Goal: Information Seeking & Learning: Learn about a topic

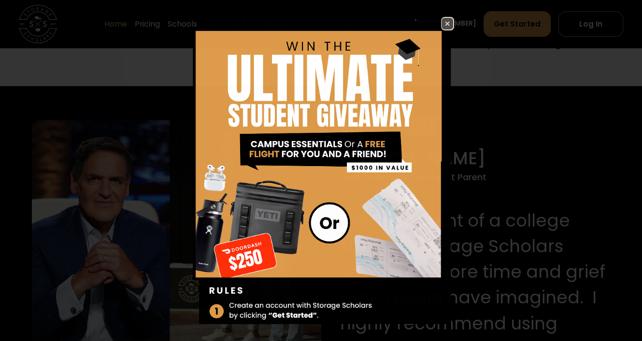
scroll to position [870, 0]
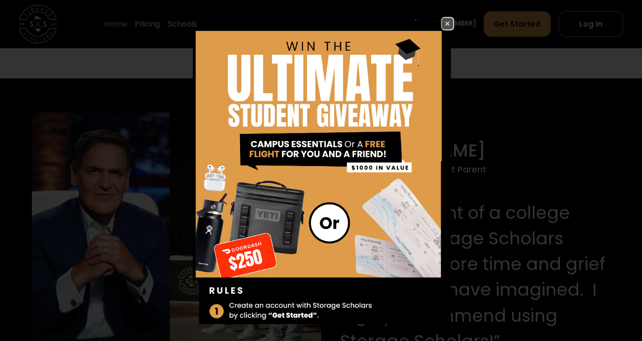
click at [442, 22] on img at bounding box center [448, 24] width 12 height 12
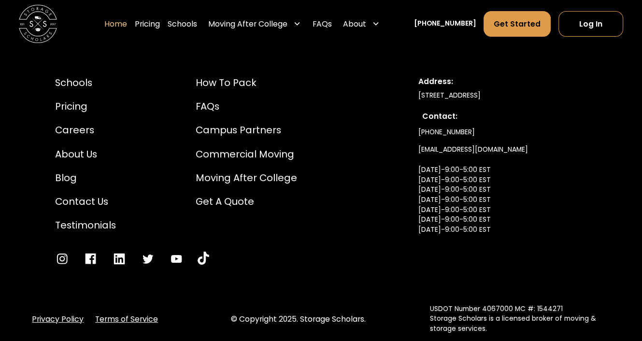
scroll to position [3172, 0]
click at [76, 111] on div "Pricing" at bounding box center [85, 107] width 61 height 14
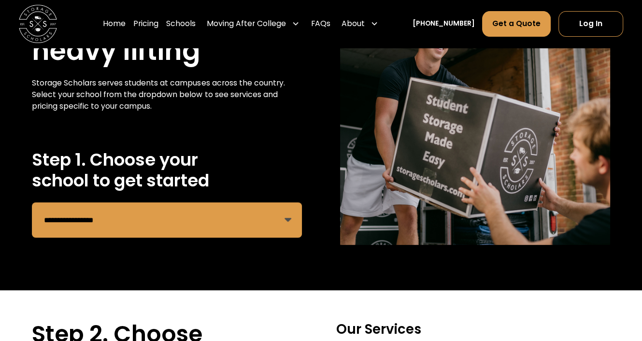
scroll to position [97, 0]
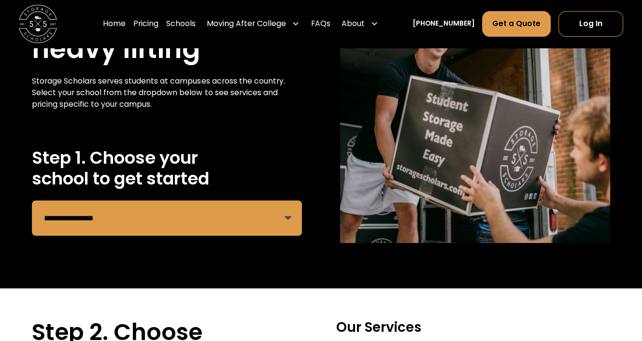
click at [259, 209] on select "**********" at bounding box center [167, 218] width 270 height 35
select select "**********"
click at [32, 201] on select "**********" at bounding box center [167, 218] width 270 height 35
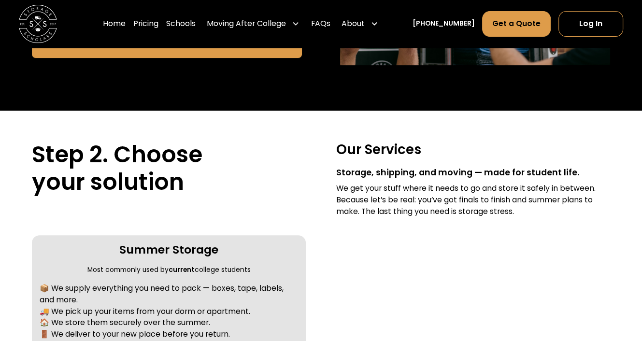
scroll to position [290, 0]
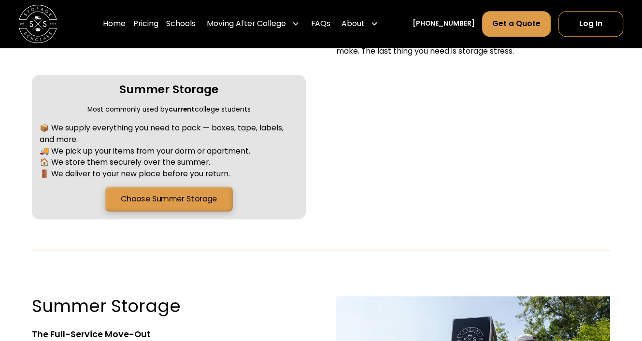
click at [178, 195] on link "Choose Summer Storage" at bounding box center [169, 199] width 128 height 25
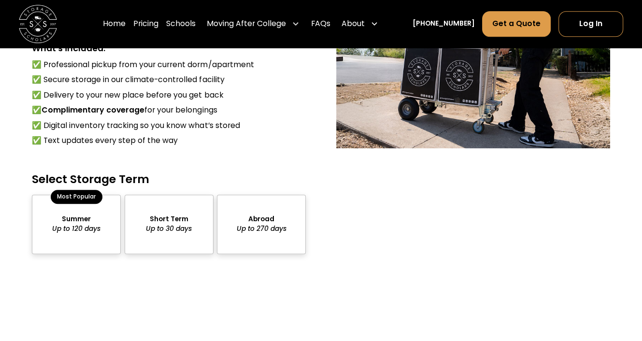
scroll to position [915, 0]
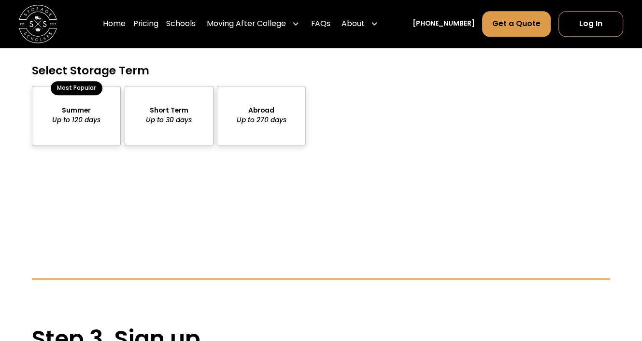
click at [69, 129] on div "package-pricing" at bounding box center [76, 115] width 89 height 59
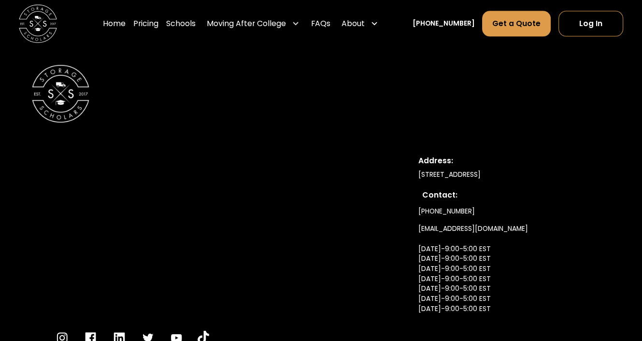
scroll to position [1881, 0]
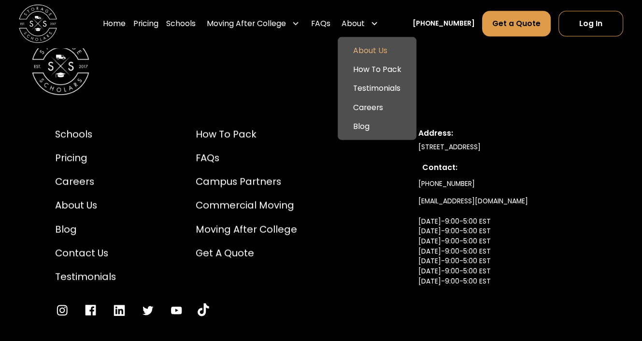
click at [385, 52] on link "About Us" at bounding box center [377, 50] width 71 height 19
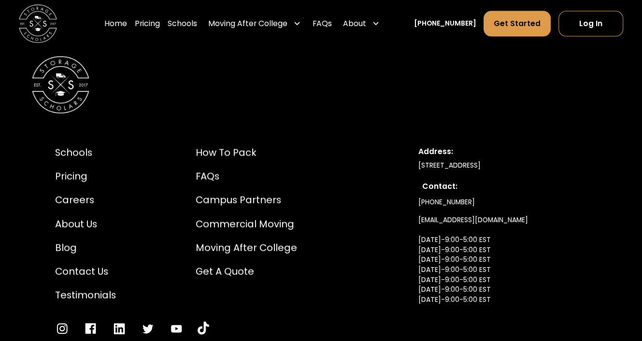
scroll to position [4697, 0]
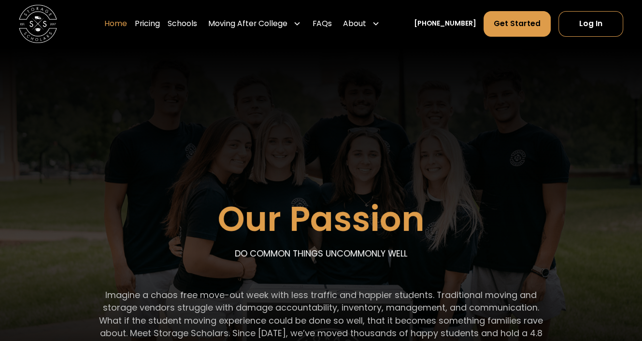
click at [127, 26] on link "Home" at bounding box center [115, 24] width 23 height 27
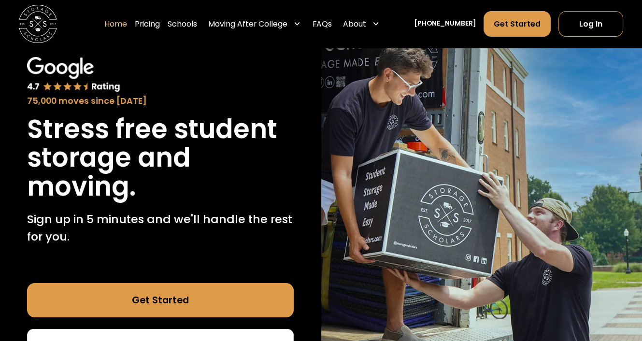
scroll to position [48, 0]
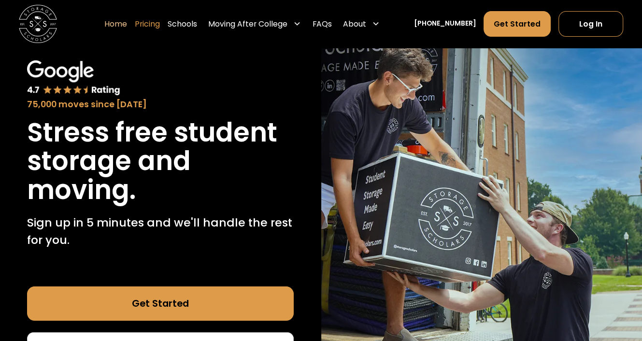
click at [160, 22] on link "Pricing" at bounding box center [147, 24] width 25 height 27
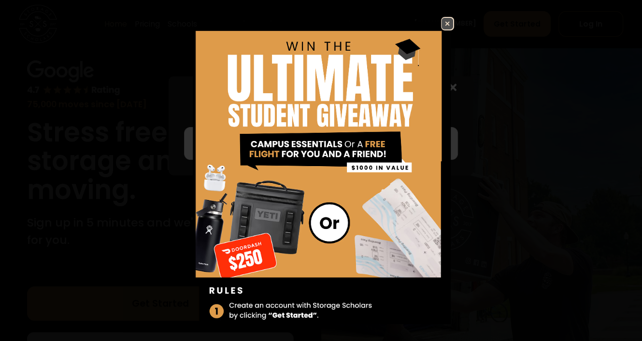
click at [442, 26] on img at bounding box center [448, 24] width 12 height 12
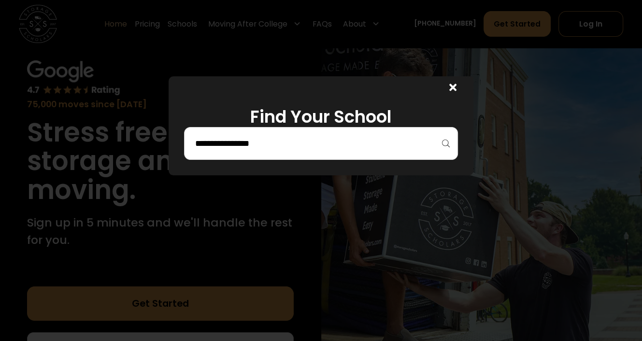
click at [464, 87] on div at bounding box center [451, 87] width 46 height 23
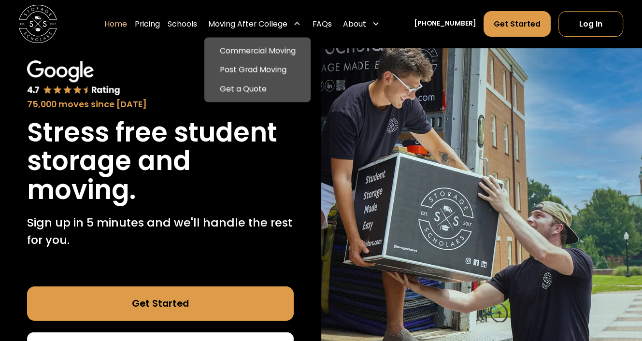
click at [283, 27] on div "Moving After College" at bounding box center [247, 24] width 79 height 12
